Goal: Navigation & Orientation: Understand site structure

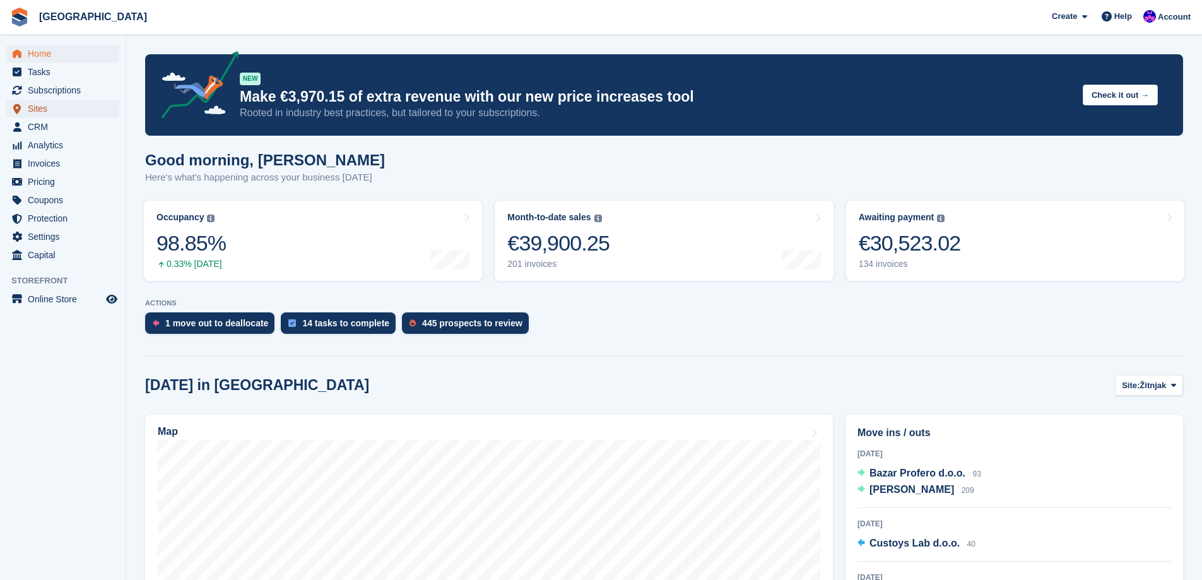
click at [45, 109] on span "Sites" at bounding box center [66, 109] width 76 height 18
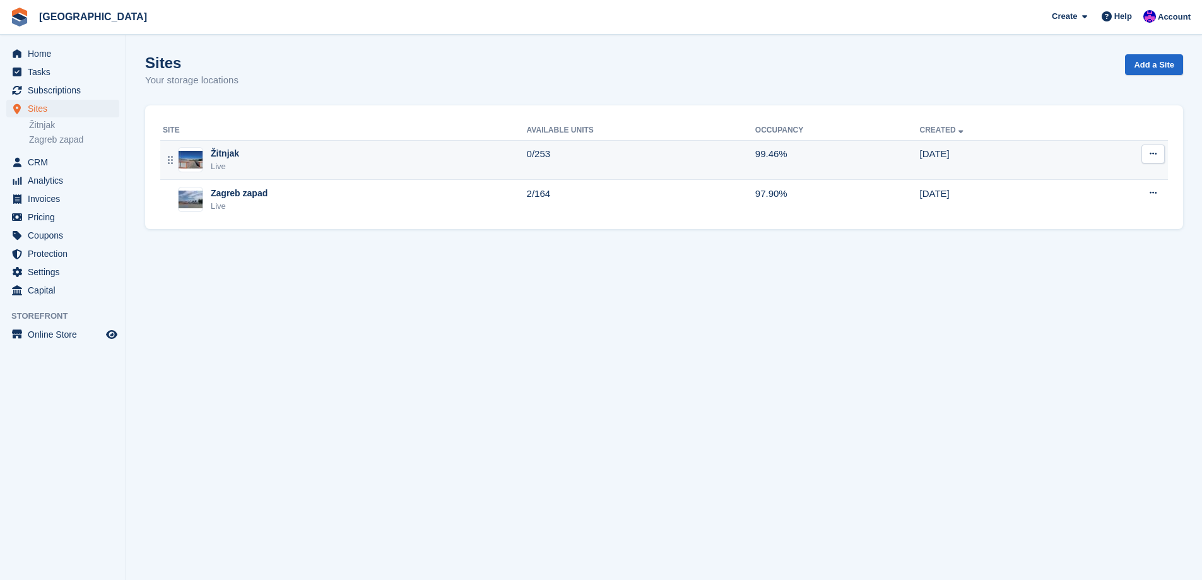
click at [555, 161] on td "0/253" at bounding box center [641, 160] width 228 height 40
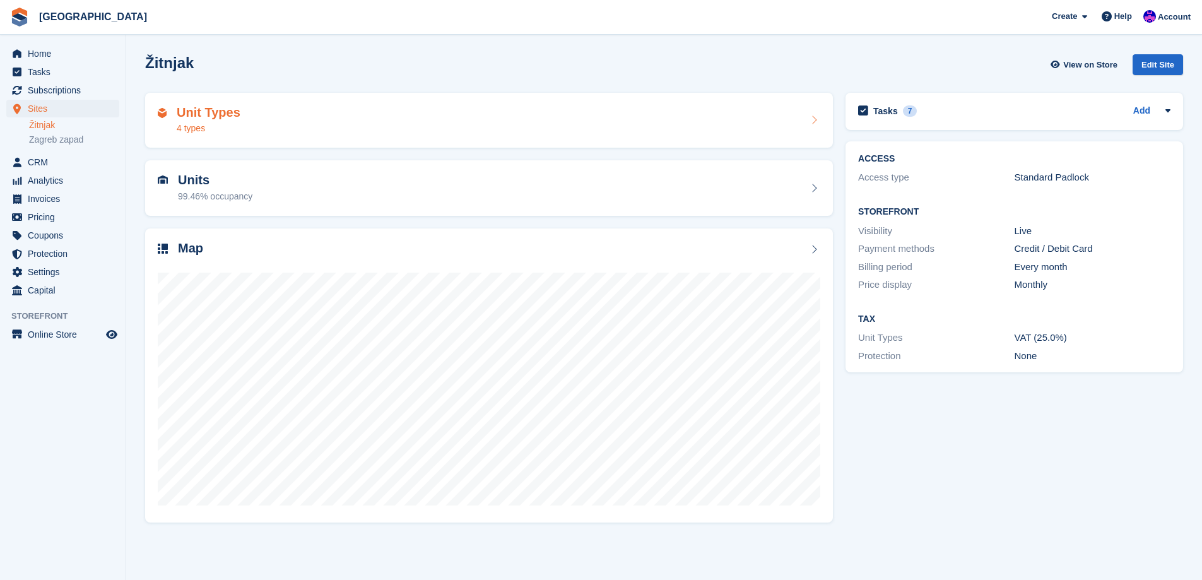
click at [569, 106] on div "Unit Types 4 types" at bounding box center [489, 120] width 663 height 30
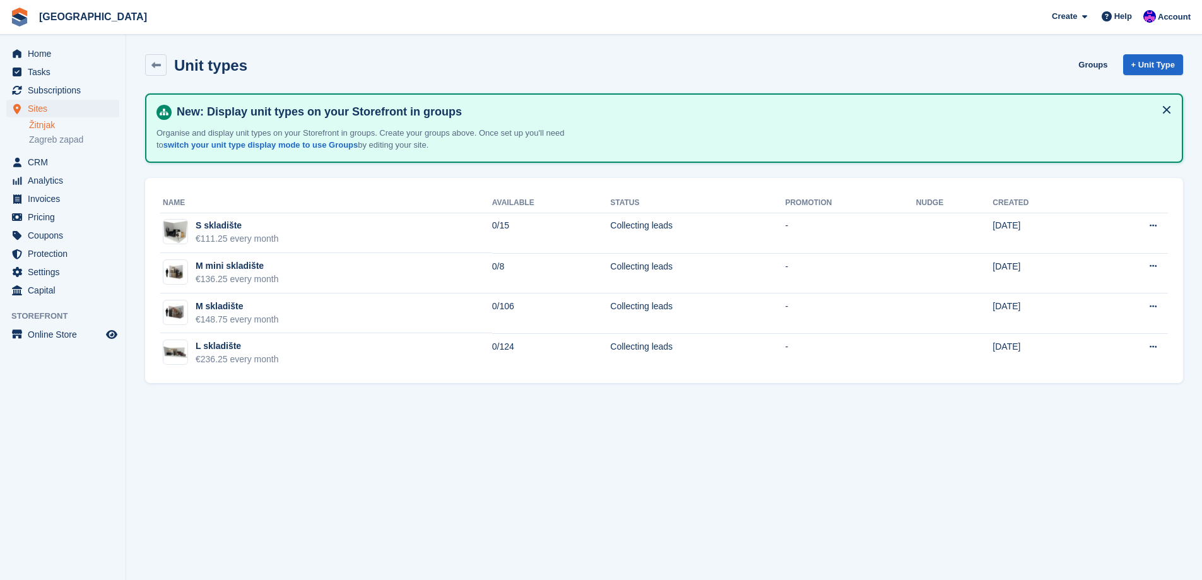
click at [88, 131] on link "Žitnjak" at bounding box center [74, 125] width 90 height 12
click at [81, 134] on link "Zagreb zapad" at bounding box center [74, 140] width 90 height 12
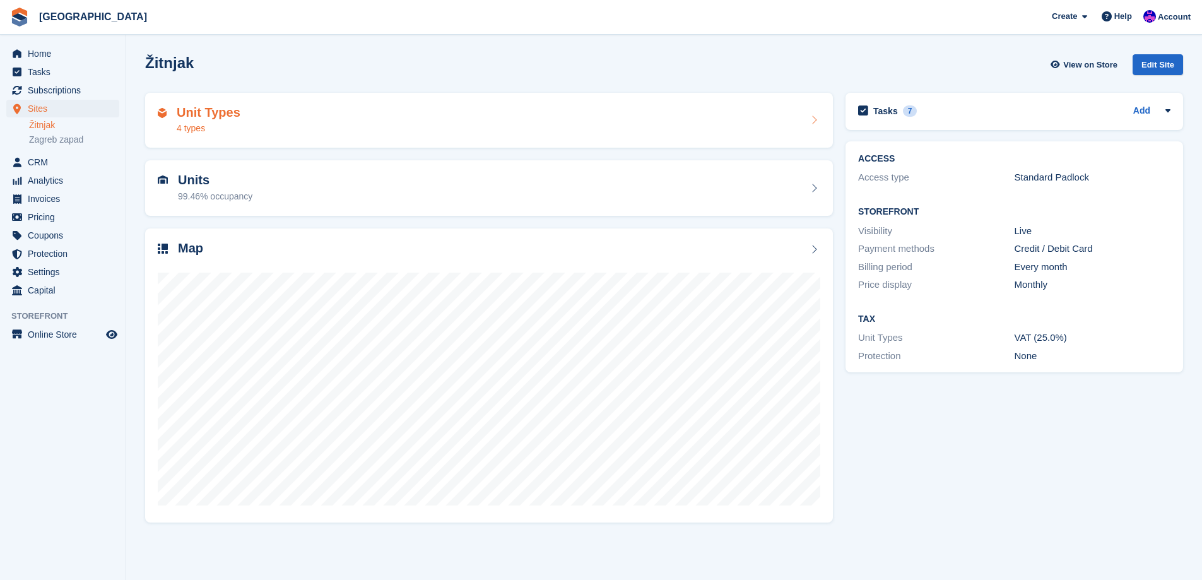
click at [415, 134] on div "Unit Types 4 types" at bounding box center [489, 120] width 663 height 30
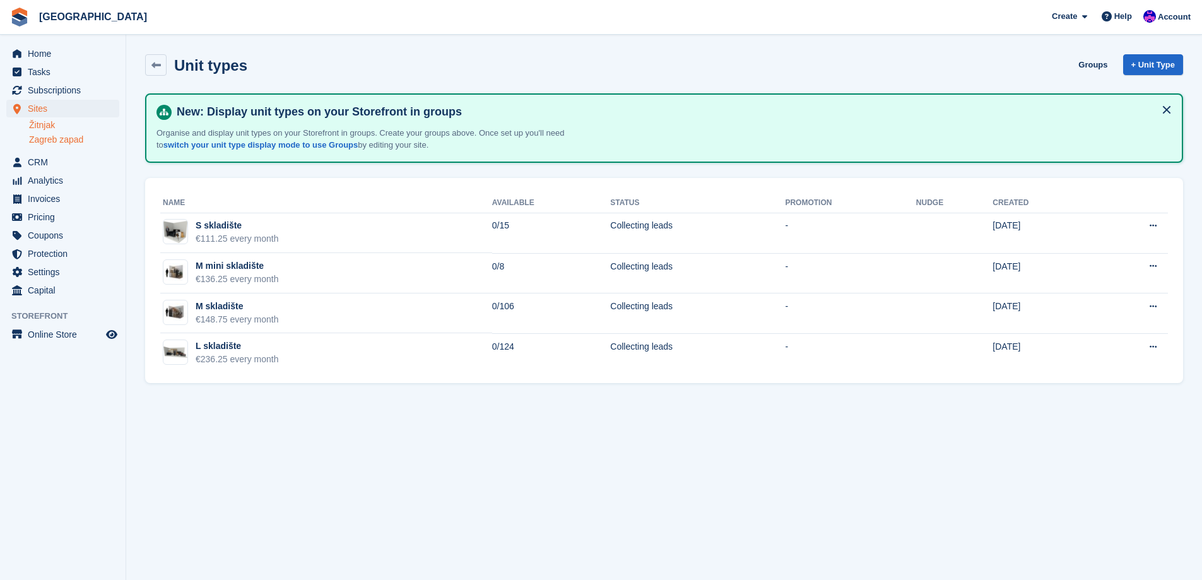
click at [90, 142] on link "Zagreb zapad" at bounding box center [74, 140] width 90 height 12
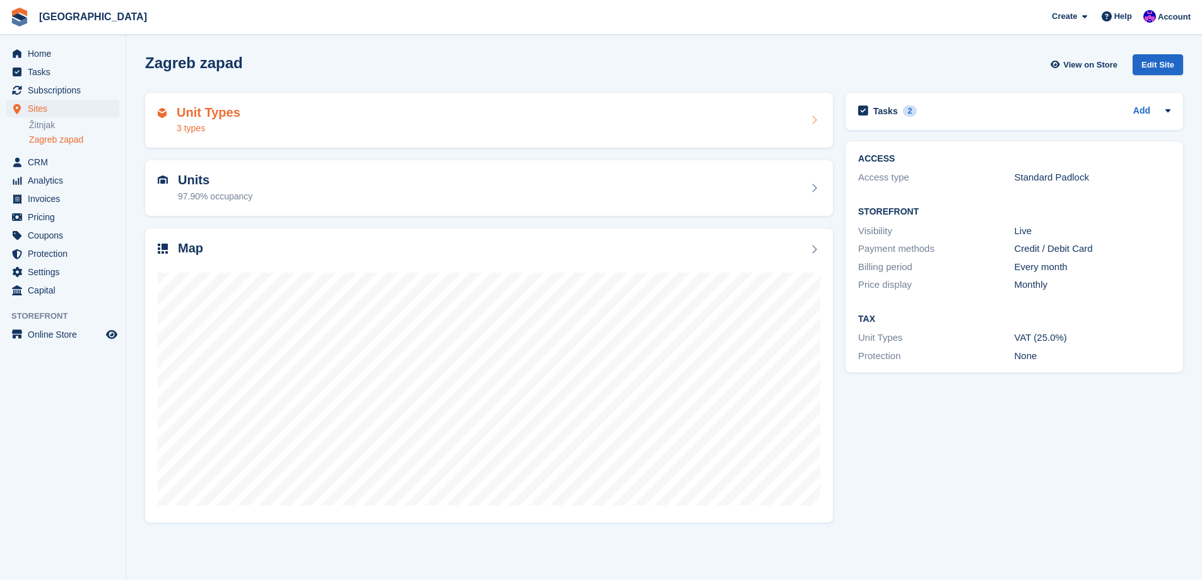
click at [415, 123] on div "Unit Types 3 types" at bounding box center [489, 120] width 663 height 30
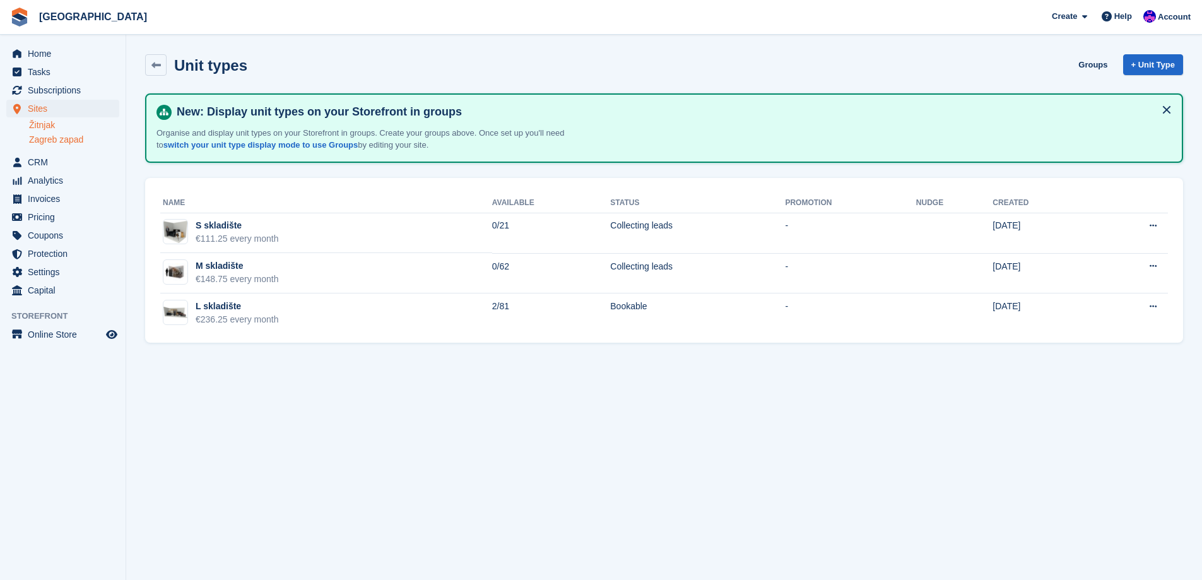
click at [60, 128] on link "Žitnjak" at bounding box center [74, 125] width 90 height 12
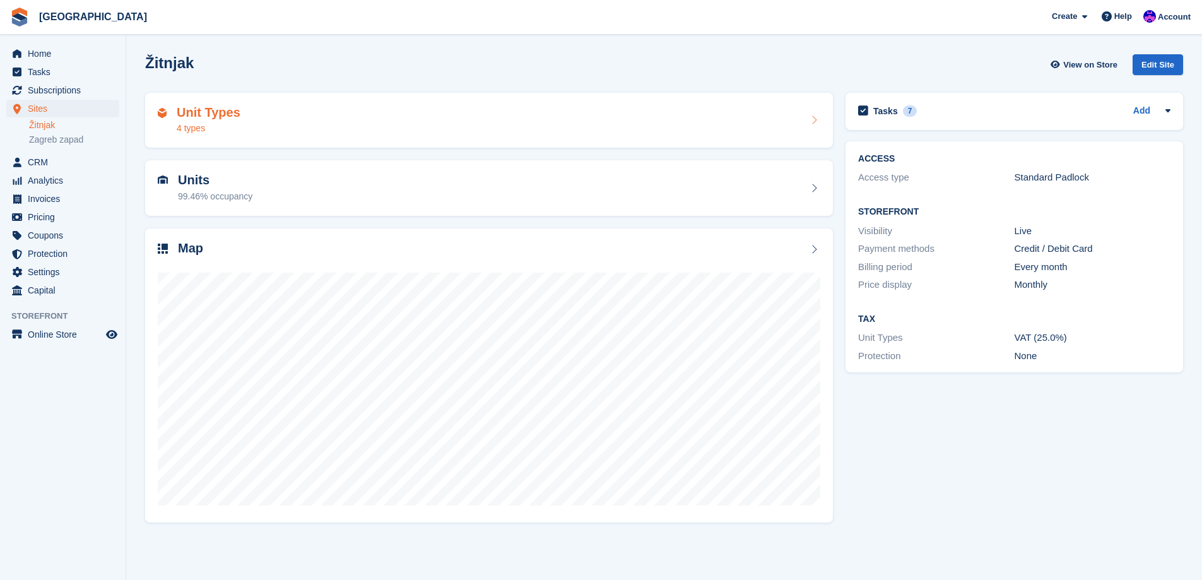
click at [263, 144] on div "Unit Types 4 types" at bounding box center [489, 121] width 688 height 56
click at [397, 136] on div "Unit Types 3 types" at bounding box center [489, 121] width 688 height 56
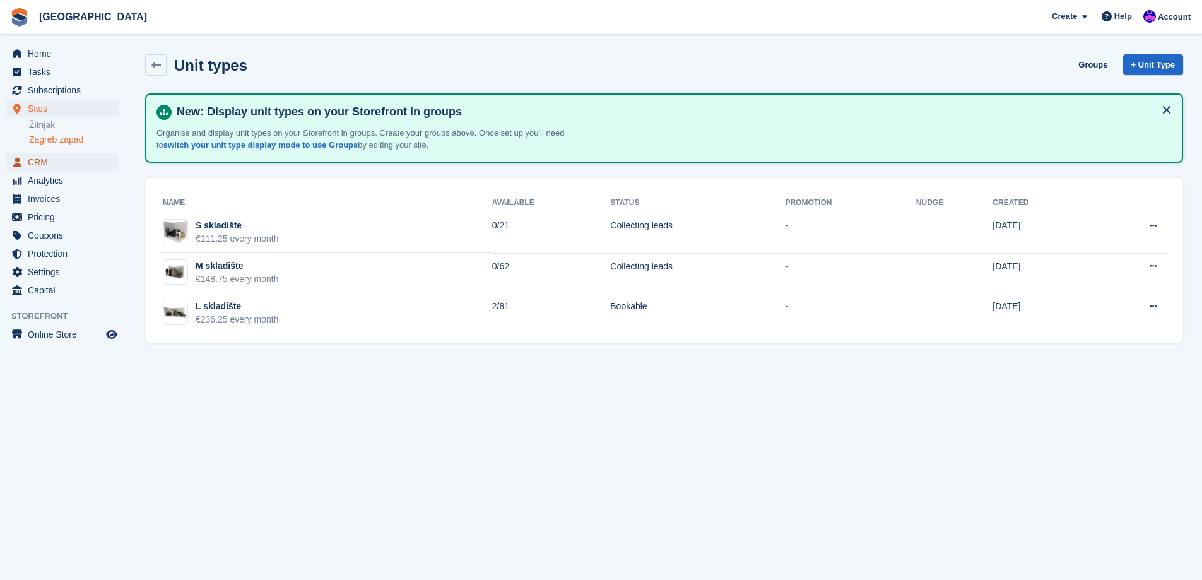
click at [49, 165] on span "CRM" at bounding box center [66, 162] width 76 height 18
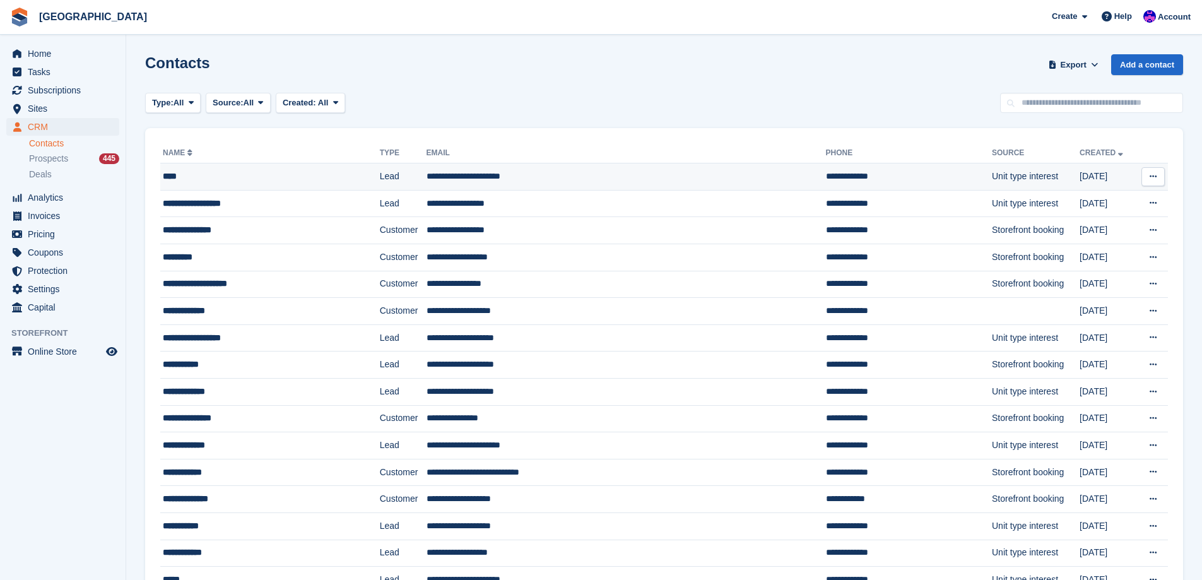
click at [503, 177] on td "**********" at bounding box center [626, 176] width 399 height 27
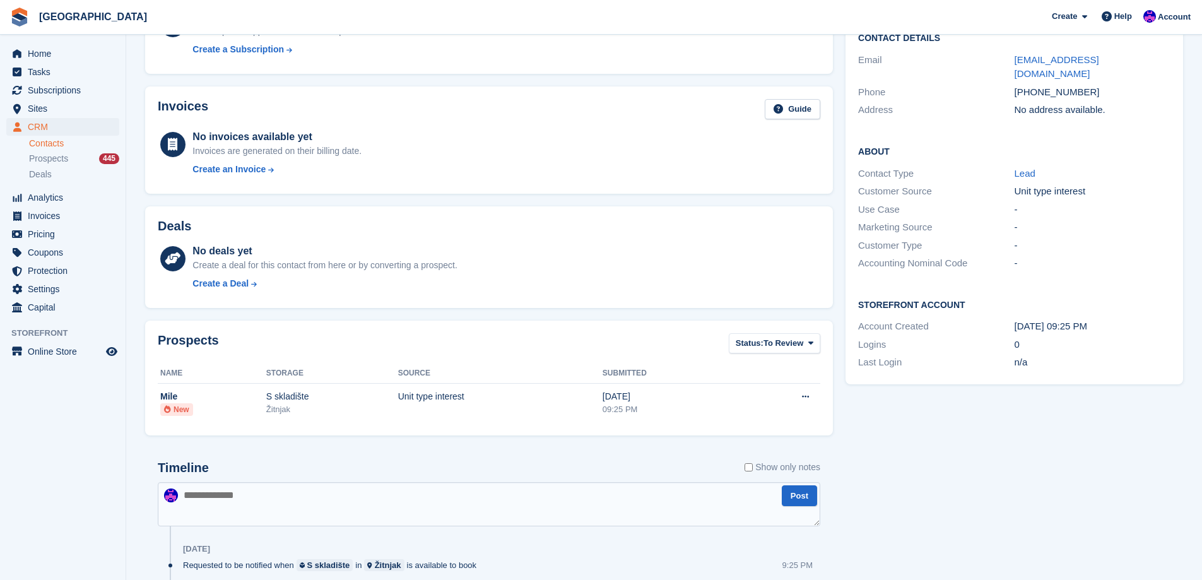
scroll to position [126, 0]
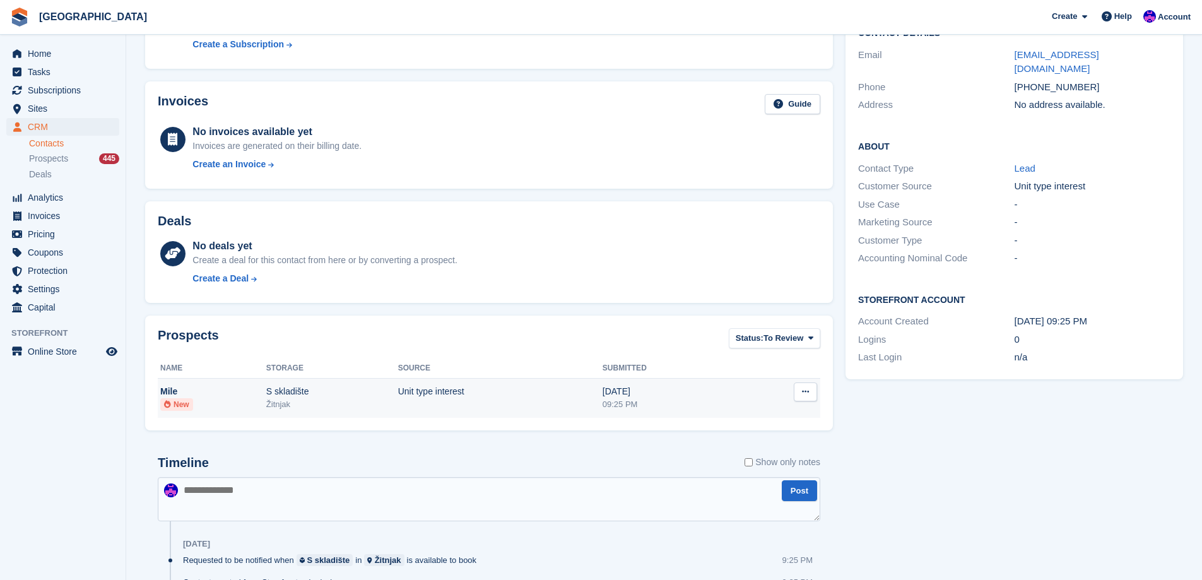
click at [430, 390] on div "Unit type interest" at bounding box center [500, 391] width 204 height 13
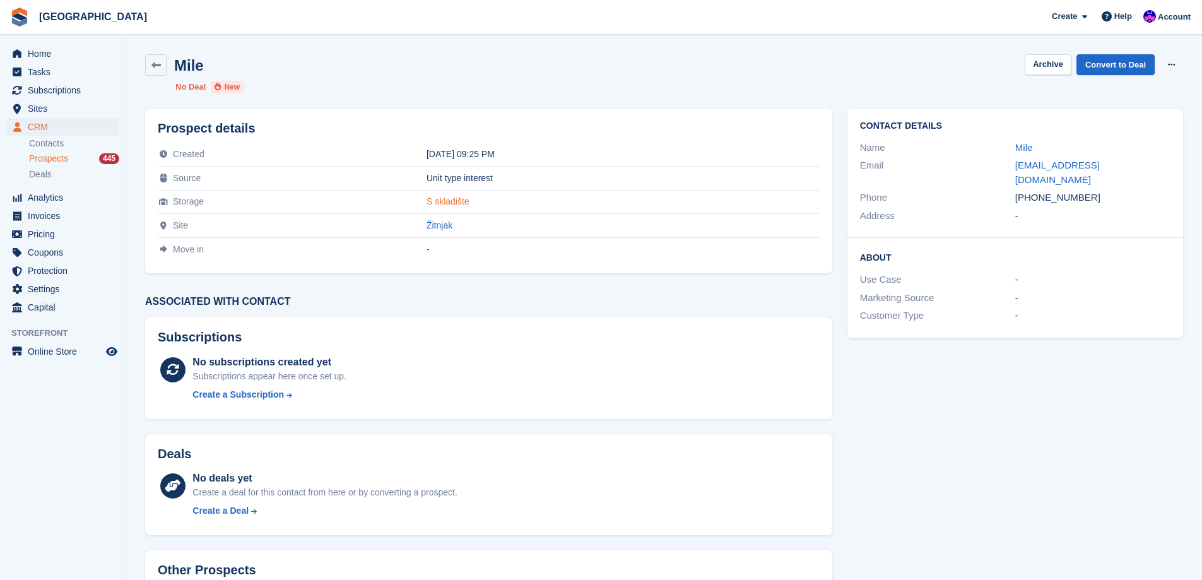
click at [427, 196] on link "S skladište" at bounding box center [448, 201] width 43 height 10
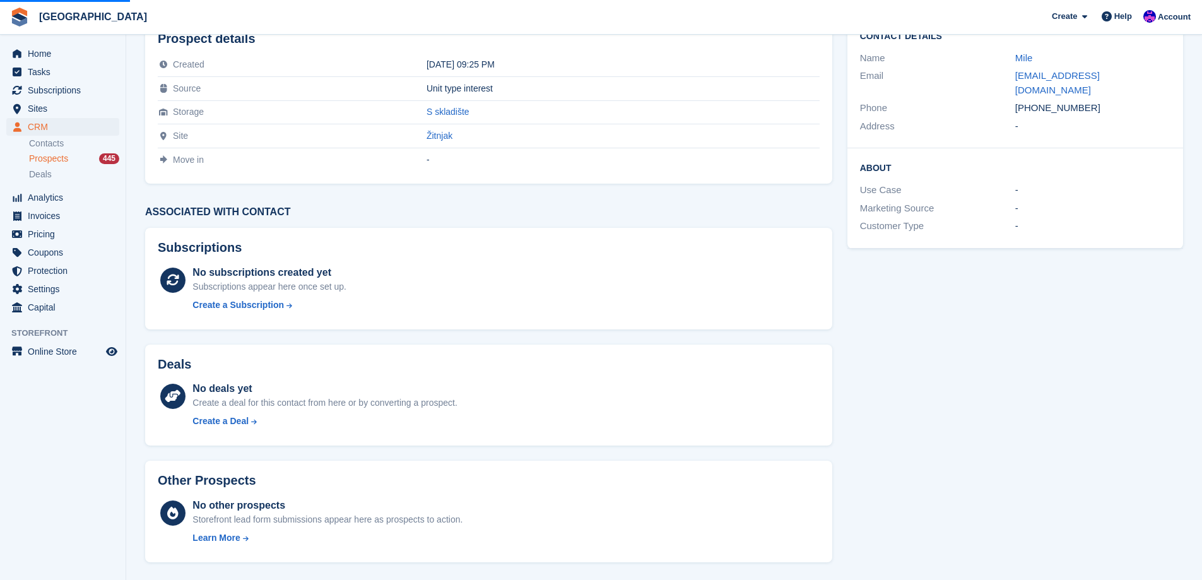
scroll to position [91, 0]
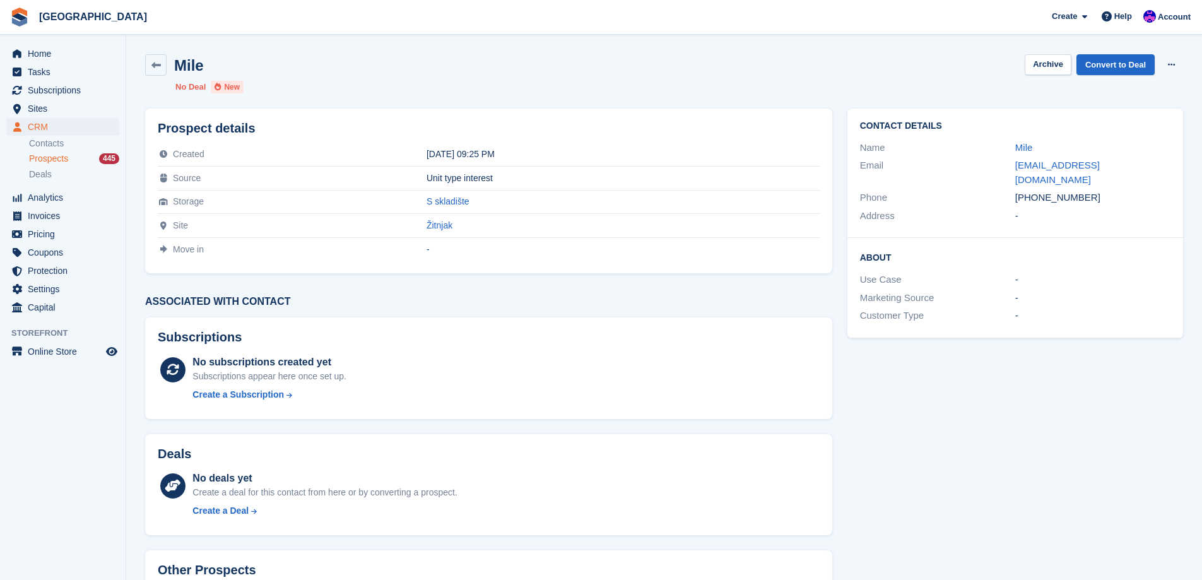
scroll to position [91, 0]
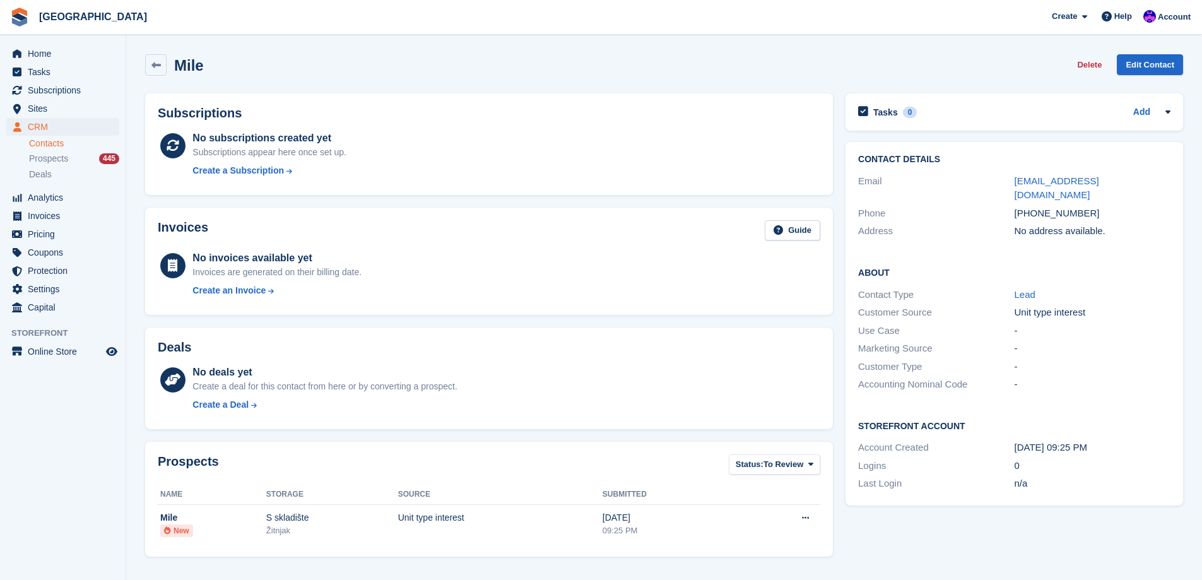
scroll to position [52, 0]
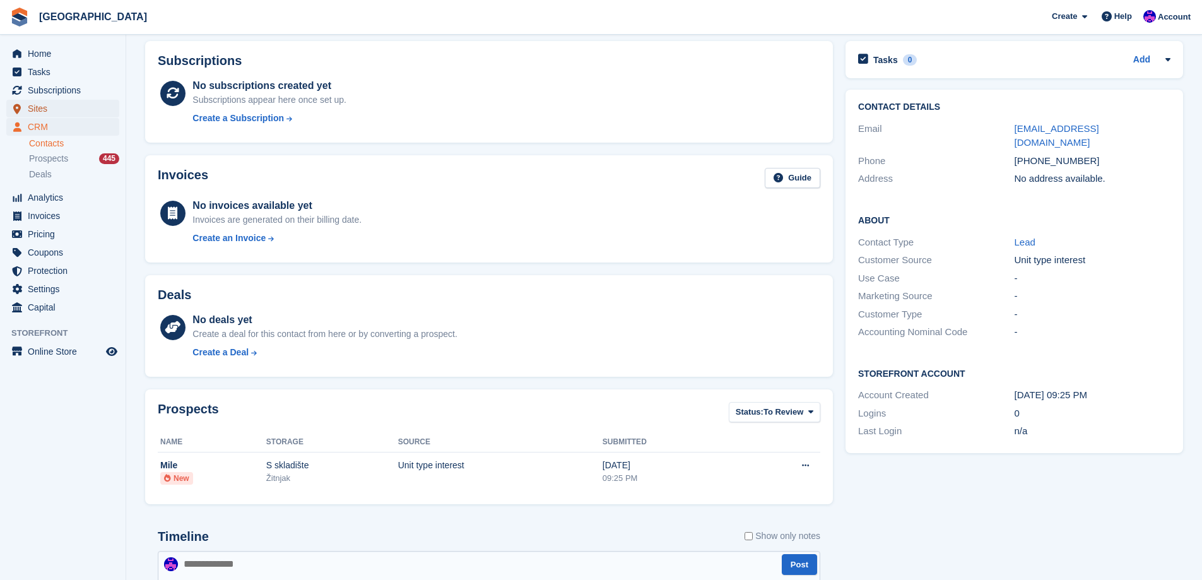
click at [47, 108] on span "Sites" at bounding box center [66, 109] width 76 height 18
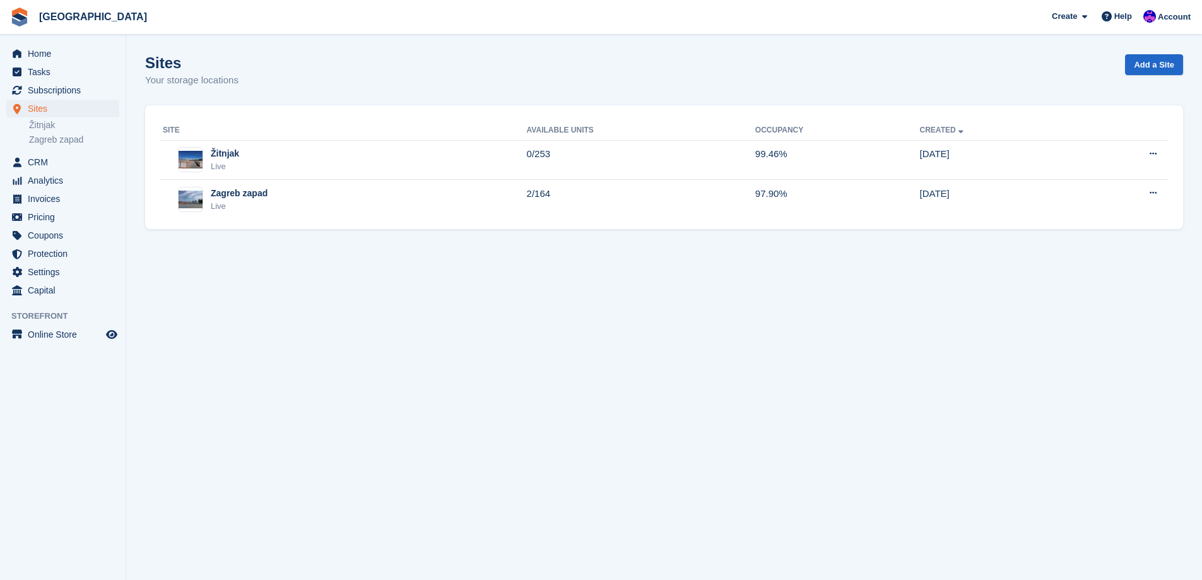
click at [46, 150] on div "Sites Sites Sites Žitnjak Zagreb zapad Žitnjak Zagreb zapad" at bounding box center [63, 127] width 126 height 54
click at [46, 142] on link "Zagreb zapad" at bounding box center [74, 140] width 90 height 12
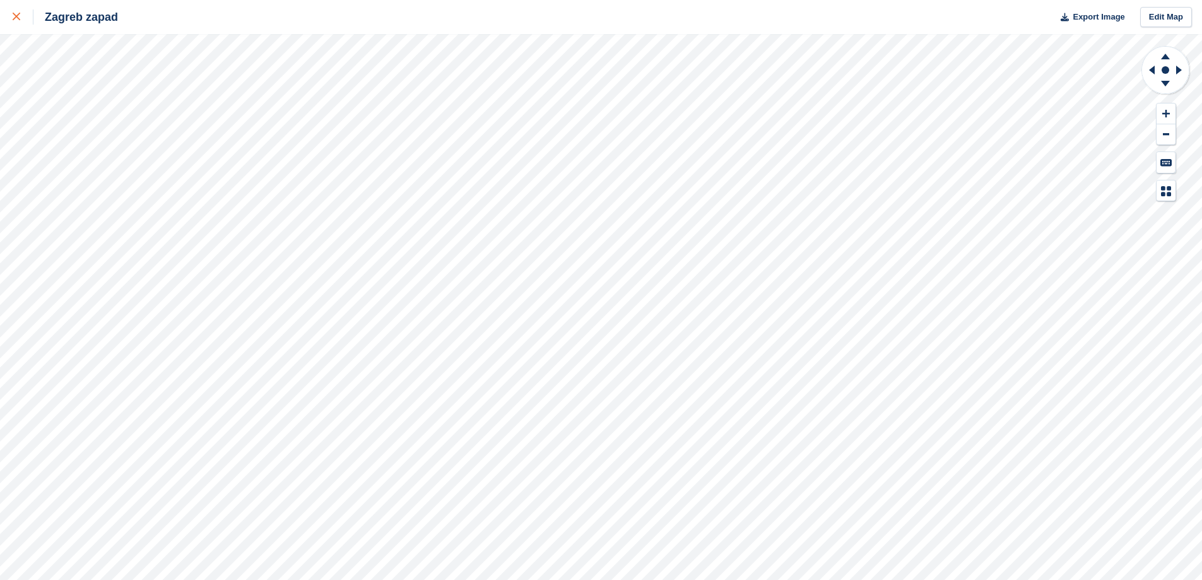
click at [0, 11] on link at bounding box center [16, 17] width 33 height 34
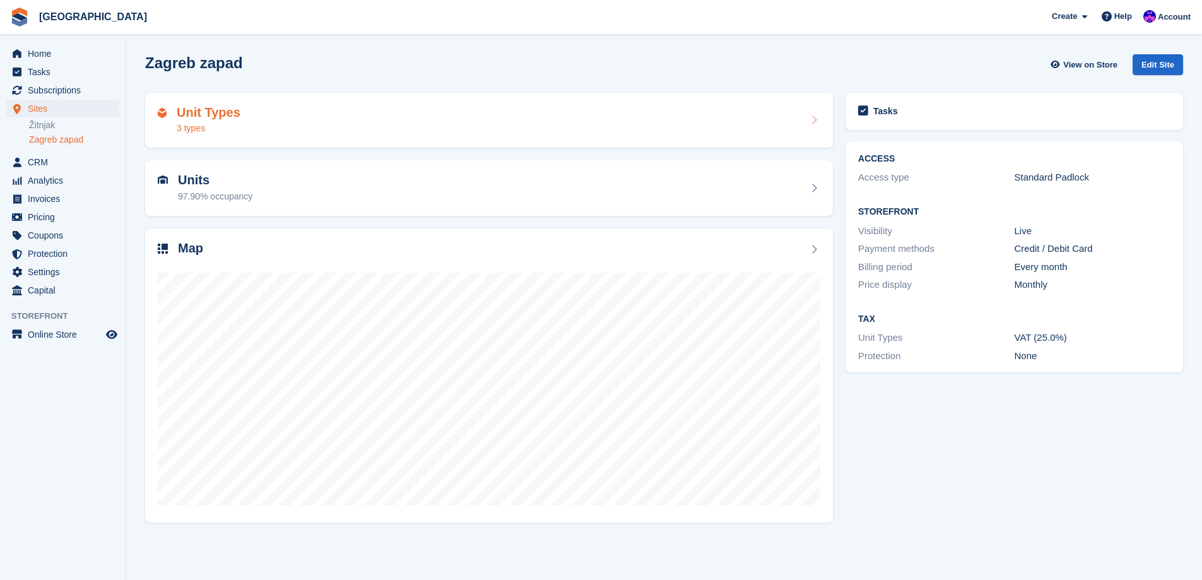
click at [191, 109] on h2 "Unit Types" at bounding box center [209, 112] width 64 height 15
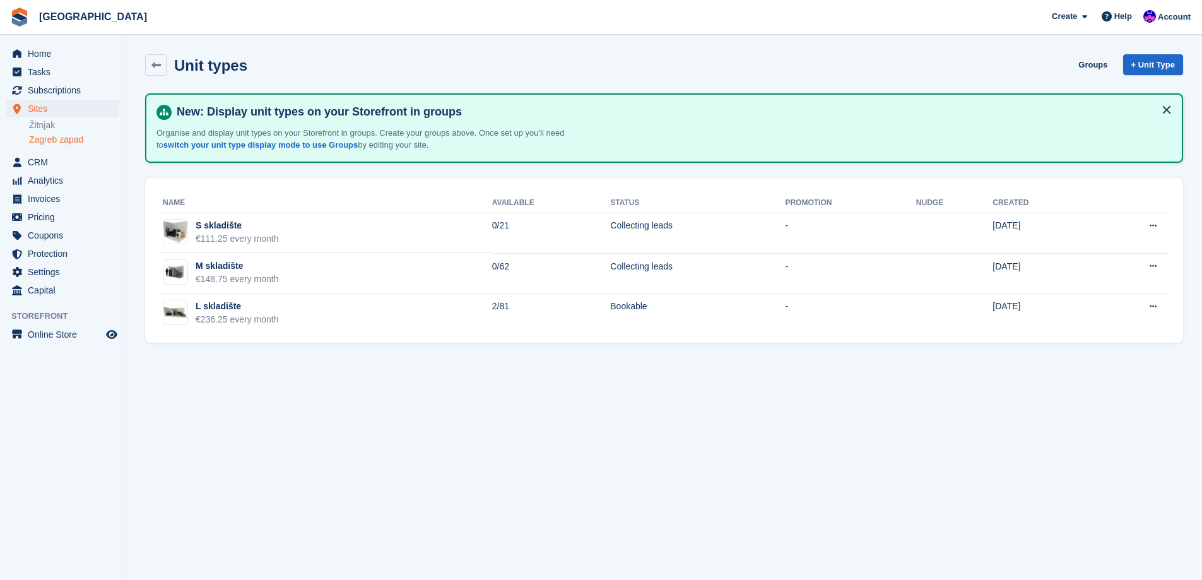
click at [73, 143] on link "Zagreb zapad" at bounding box center [74, 140] width 90 height 12
